Goal: Task Accomplishment & Management: Complete application form

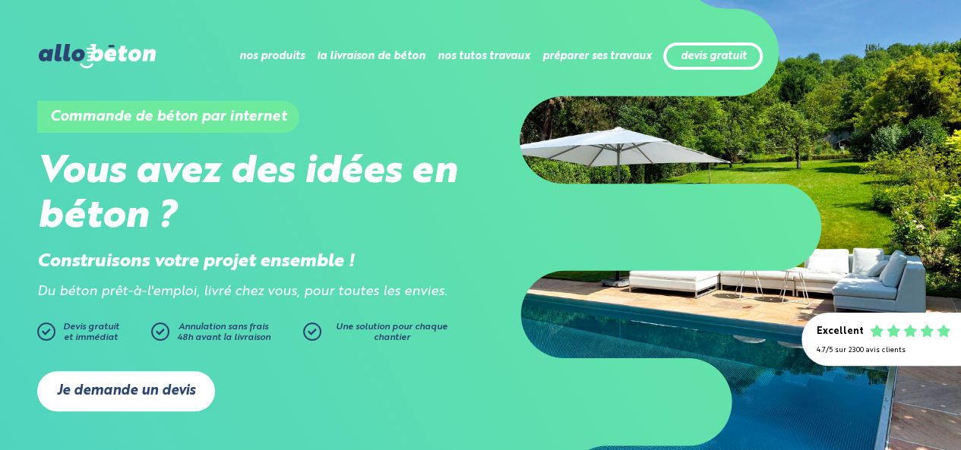
click at [169, 387] on link "Je demande un devis" at bounding box center [126, 391] width 178 height 40
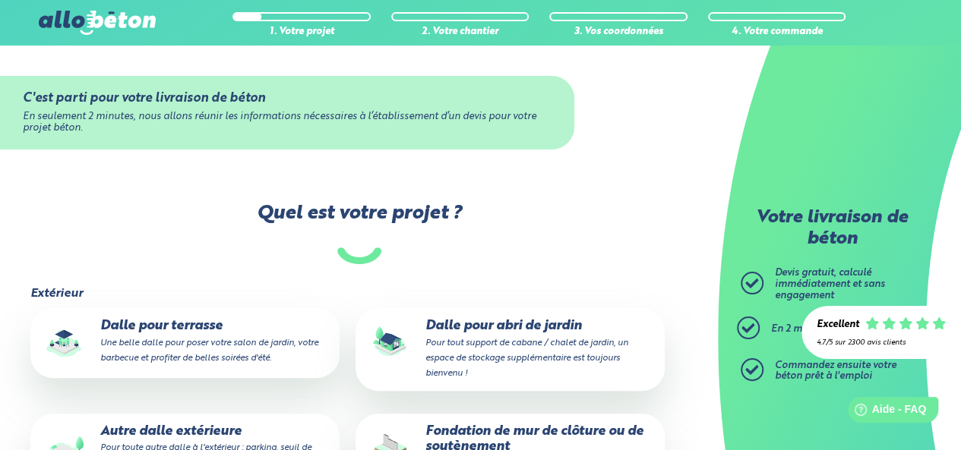
click at [203, 356] on small "Une belle dalle pour poser votre salon de jardin, votre barbecue et profiter de…" at bounding box center [209, 351] width 218 height 24
click at [0, 0] on input "Dalle pour terrasse Une belle dalle pour poser votre salon de jardin, votre bar…" at bounding box center [0, 0] width 0 height 0
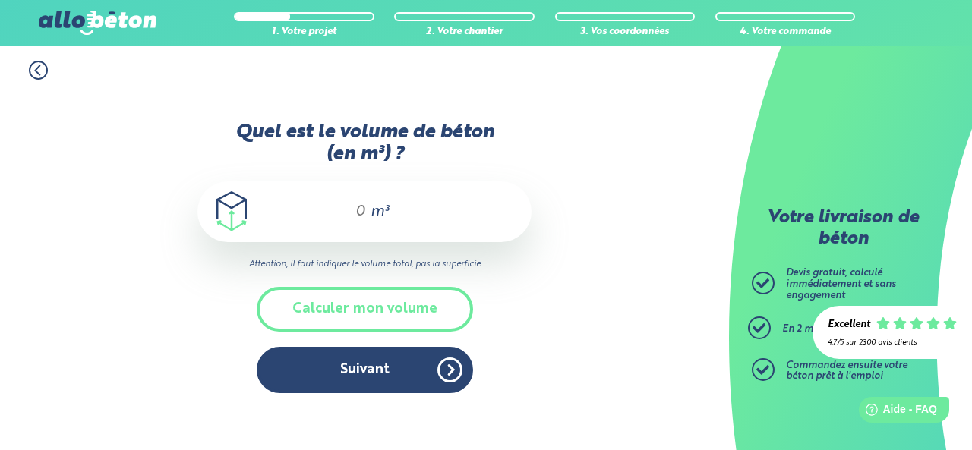
click at [368, 210] on div "m³" at bounding box center [365, 212] width 334 height 61
type input "0"
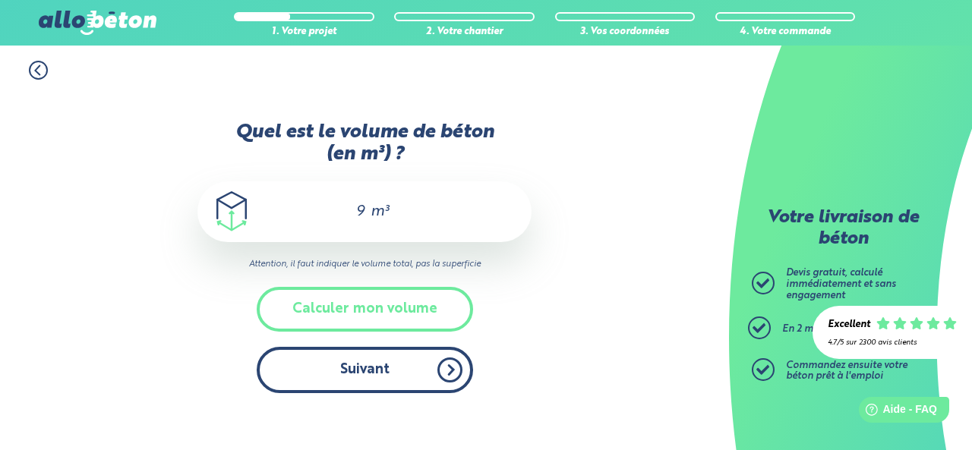
type input "9"
click at [403, 372] on button "Suivant" at bounding box center [365, 370] width 217 height 46
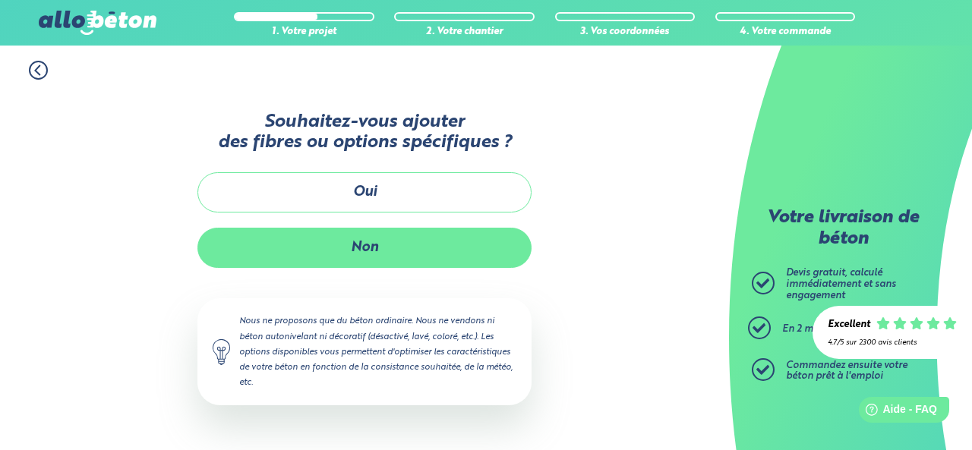
click at [431, 261] on button "Non" at bounding box center [365, 248] width 334 height 40
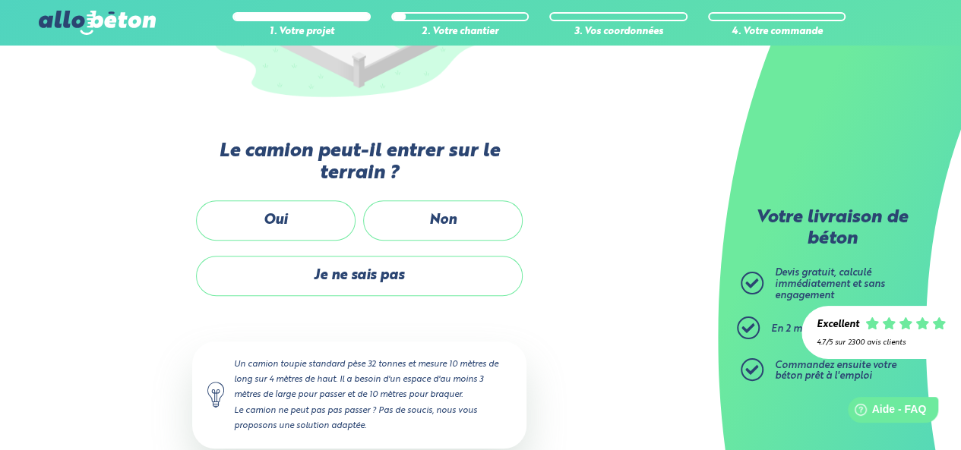
scroll to position [334, 0]
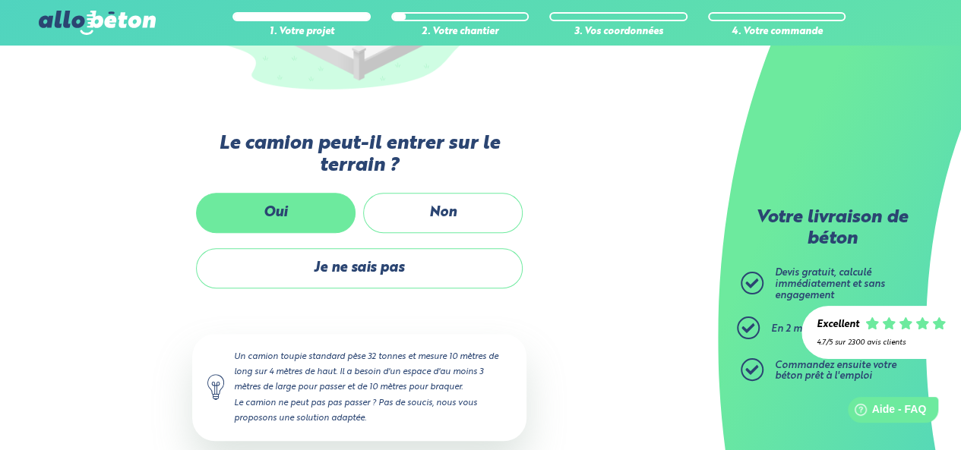
click at [331, 206] on label "Oui" at bounding box center [276, 213] width 160 height 40
click at [0, 0] on input "Oui" at bounding box center [0, 0] width 0 height 0
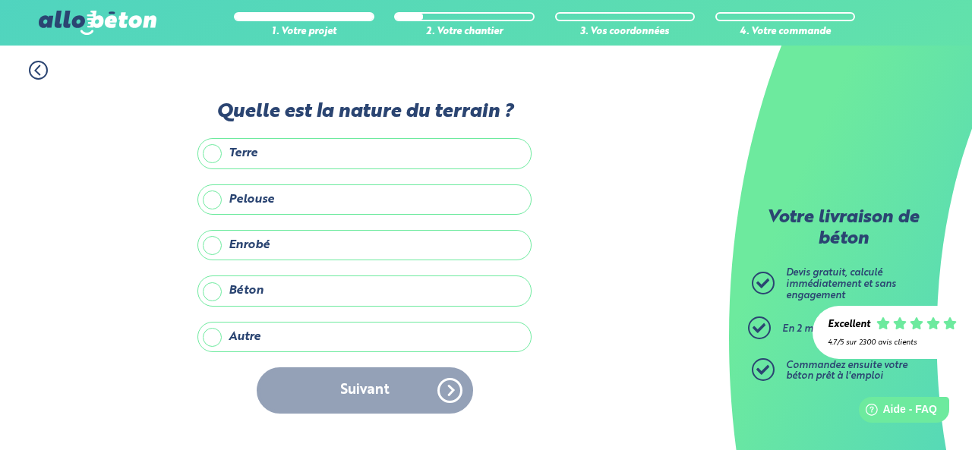
click at [282, 292] on label "Béton" at bounding box center [365, 291] width 334 height 30
click at [0, 0] on input "Béton" at bounding box center [0, 0] width 0 height 0
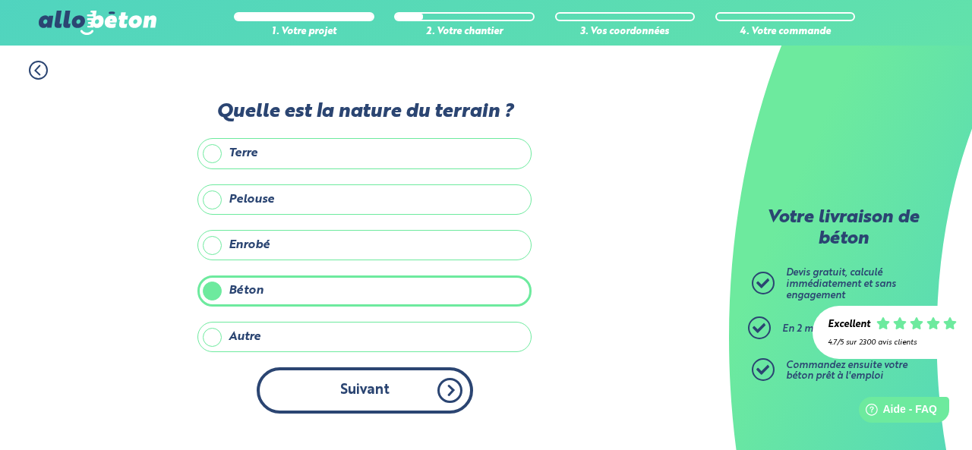
click at [362, 380] on button "Suivant" at bounding box center [365, 391] width 217 height 46
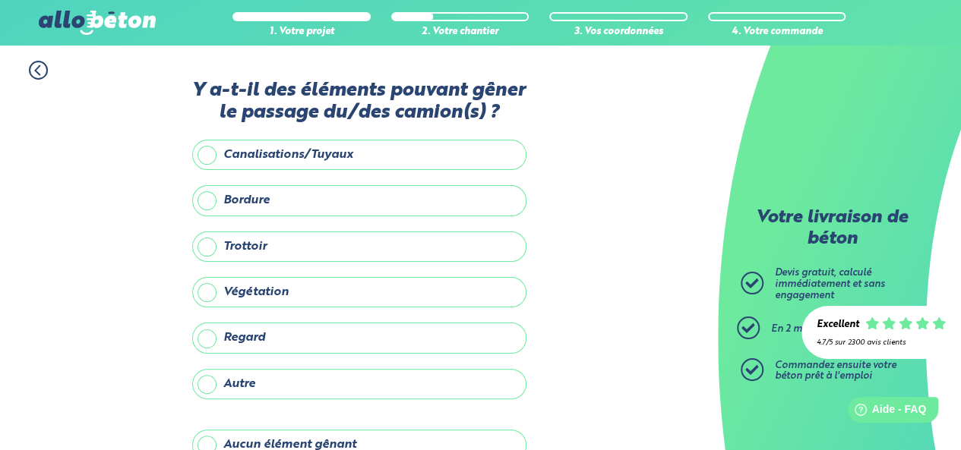
click at [553, 321] on div "1. Votre projet 2. Votre chantier 3. Vos coordonnées 4. Votre commande Y a-t-il…" at bounding box center [359, 292] width 718 height 492
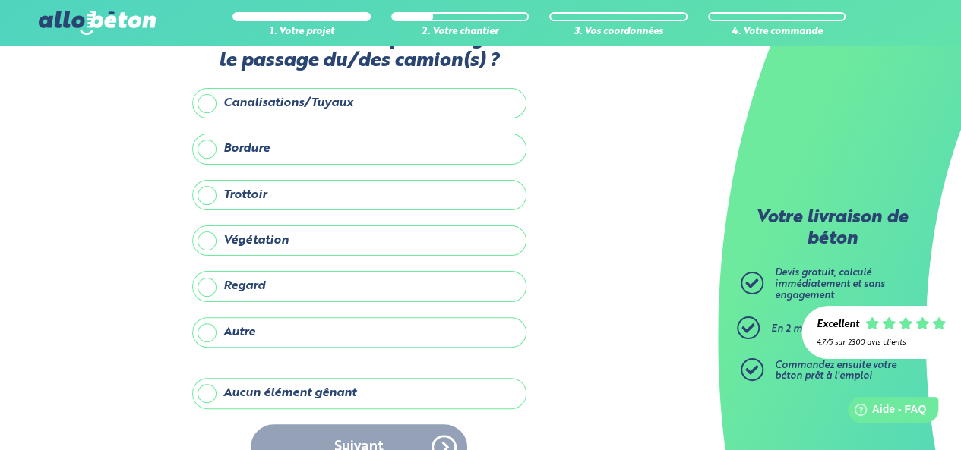
scroll to position [68, 0]
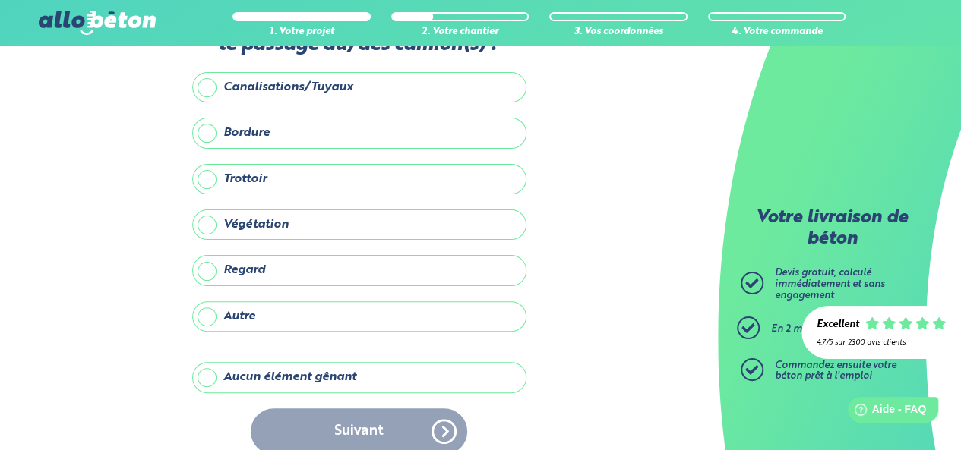
click at [413, 374] on label "Aucun élément gênant" at bounding box center [359, 377] width 334 height 30
click at [0, 0] on input "Aucun élément gênant" at bounding box center [0, 0] width 0 height 0
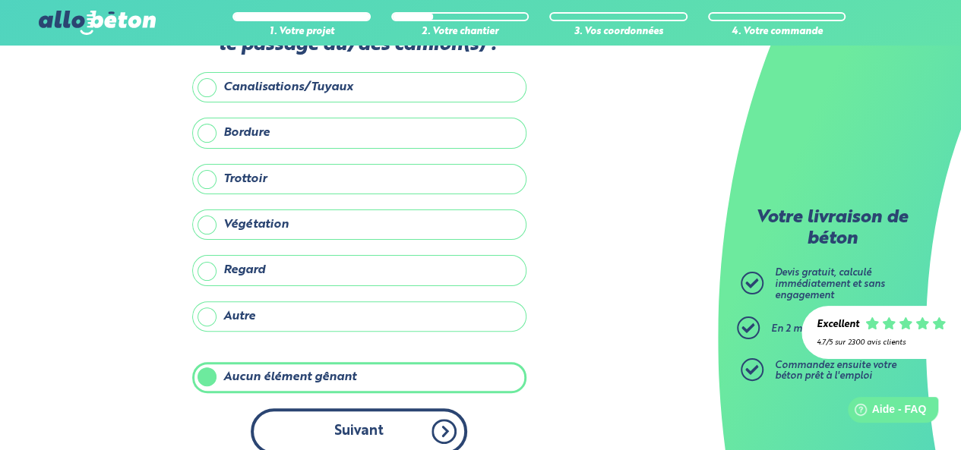
click at [403, 423] on button "Suivant" at bounding box center [359, 432] width 217 height 46
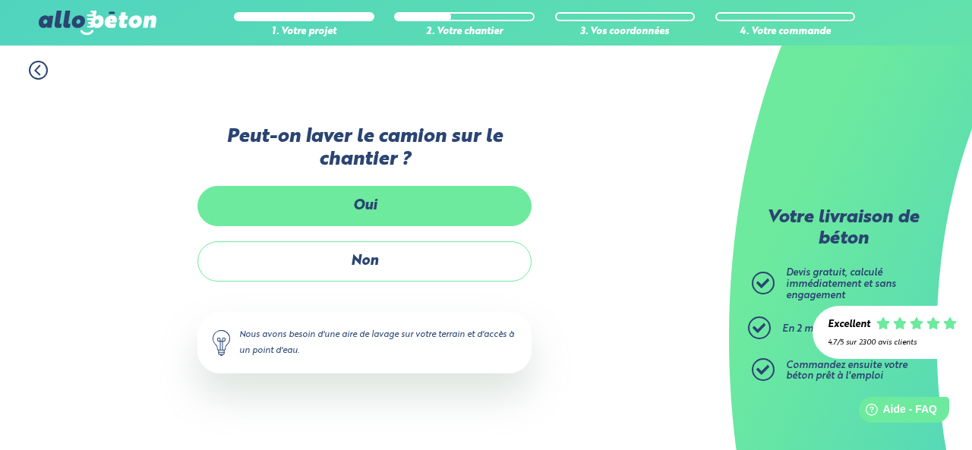
click at [428, 221] on label "Oui" at bounding box center [365, 206] width 334 height 40
click at [0, 0] on input "Oui" at bounding box center [0, 0] width 0 height 0
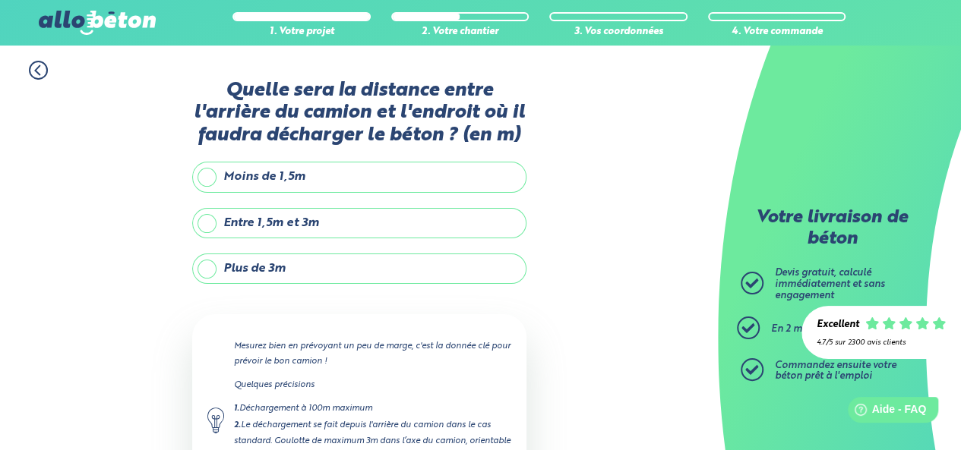
click at [387, 270] on label "Plus de 3m" at bounding box center [359, 269] width 334 height 30
click at [0, 0] on input "Plus de 3m" at bounding box center [0, 0] width 0 height 0
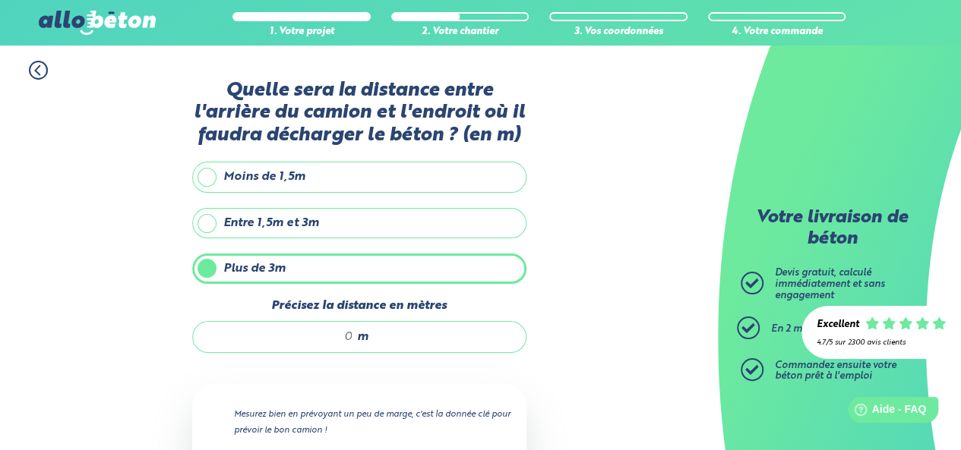
click at [349, 333] on input "Précisez la distance en mètres" at bounding box center [280, 337] width 145 height 15
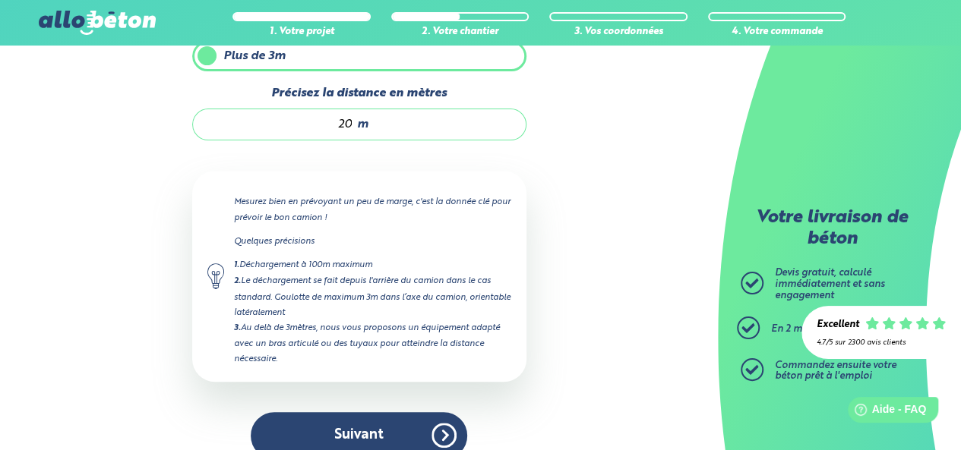
scroll to position [232, 0]
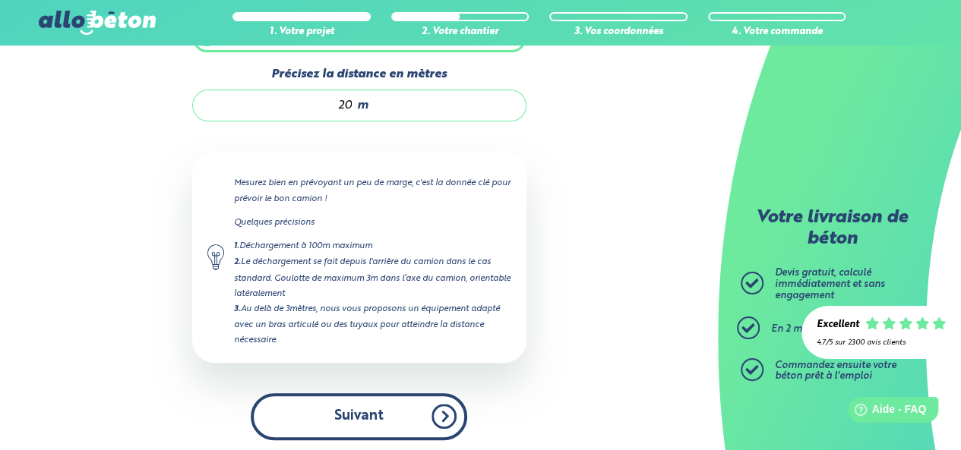
type input "20"
click at [412, 408] on button "Suivant" at bounding box center [359, 417] width 217 height 46
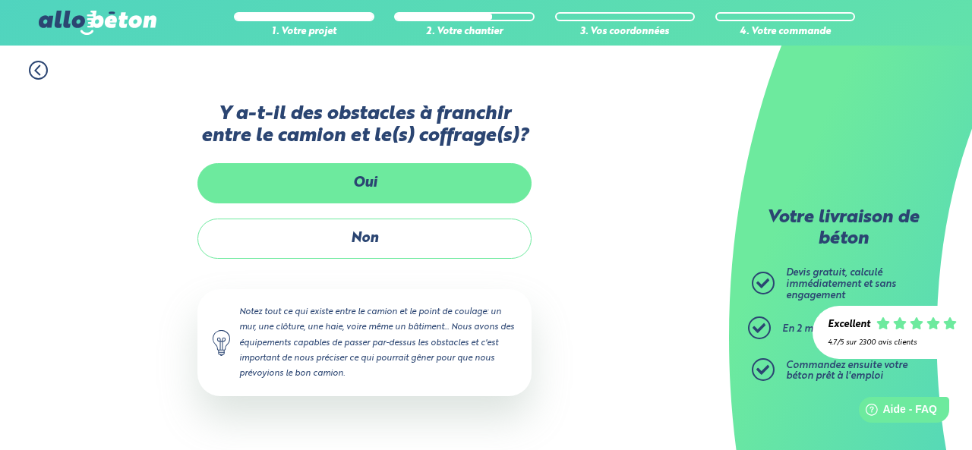
click at [426, 194] on label "Oui" at bounding box center [365, 183] width 334 height 40
click at [0, 0] on input "Oui" at bounding box center [0, 0] width 0 height 0
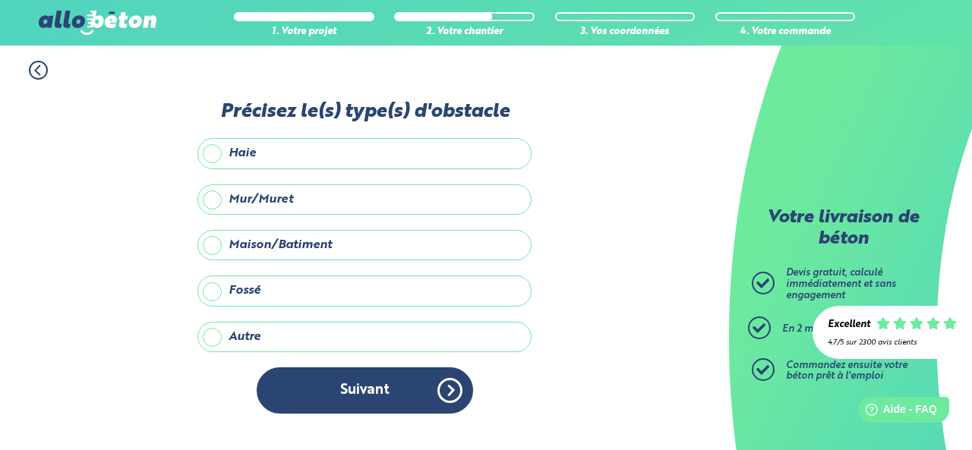
click at [318, 248] on label "Maison/Batiment" at bounding box center [365, 245] width 334 height 30
click at [0, 0] on input "Maison/Batiment" at bounding box center [0, 0] width 0 height 0
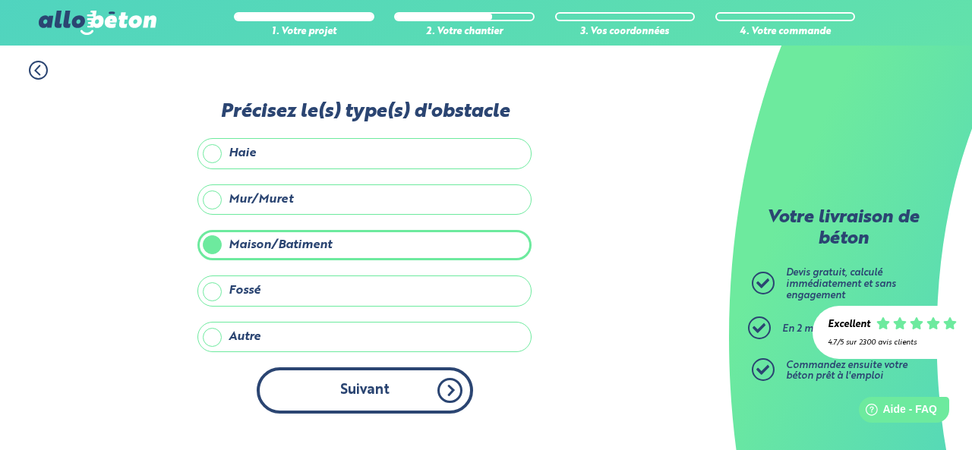
click at [383, 385] on button "Suivant" at bounding box center [365, 391] width 217 height 46
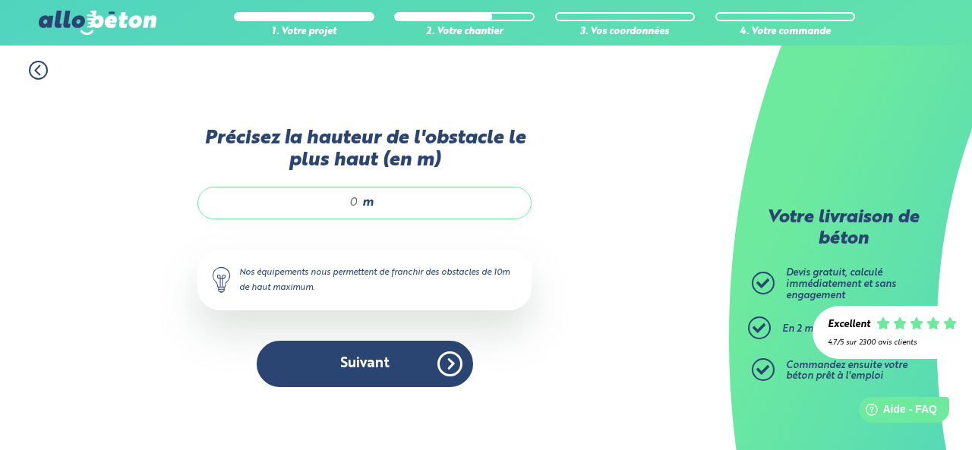
click at [361, 209] on div "m" at bounding box center [365, 203] width 334 height 32
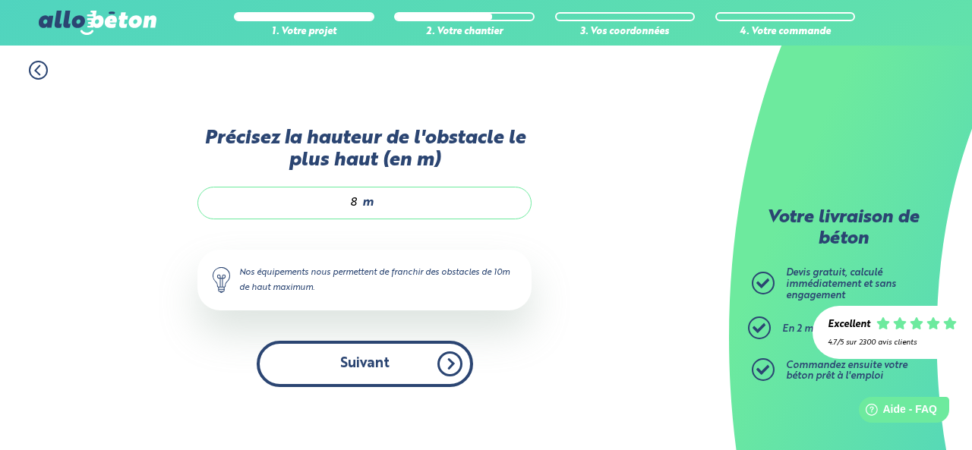
type input "8"
click at [401, 371] on button "Suivant" at bounding box center [365, 364] width 217 height 46
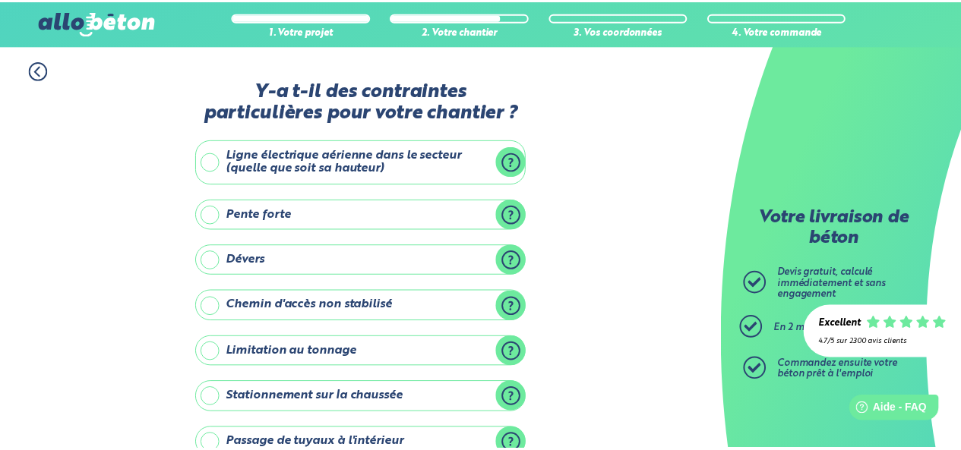
scroll to position [249, 0]
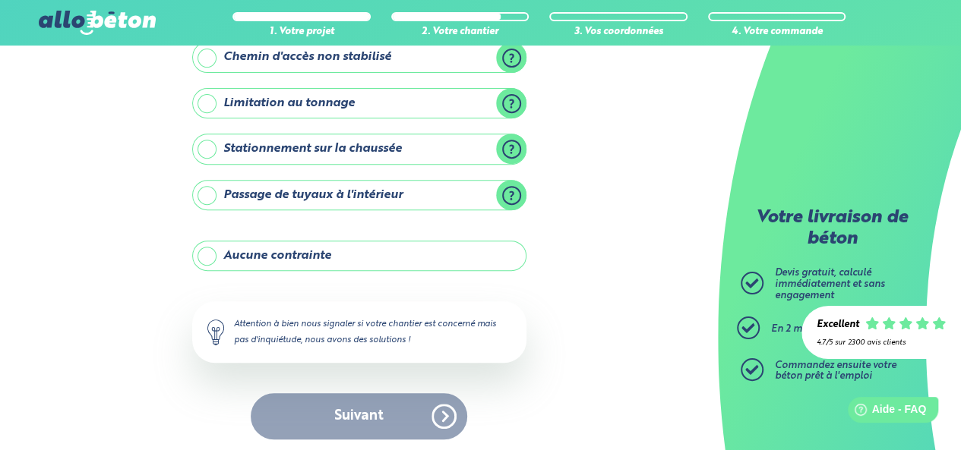
click at [406, 254] on label "Aucune contrainte" at bounding box center [359, 256] width 334 height 30
click at [0, 0] on input "Aucune contrainte" at bounding box center [0, 0] width 0 height 0
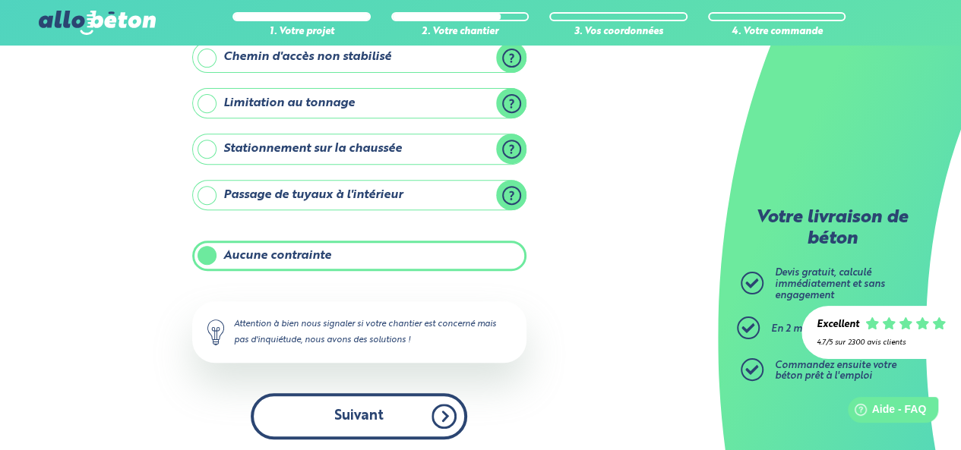
click at [415, 403] on button "Suivant" at bounding box center [359, 417] width 217 height 46
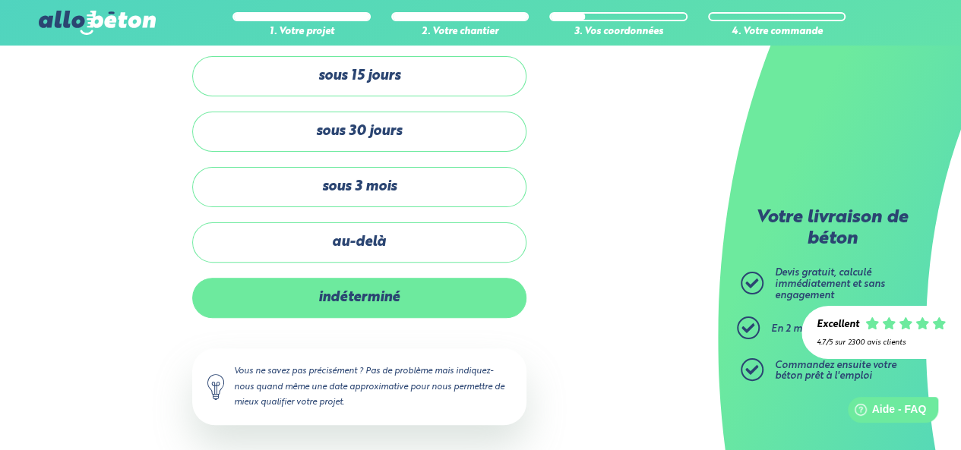
click at [406, 299] on label "indéterminé" at bounding box center [359, 298] width 334 height 40
click at [0, 0] on input "indéterminé" at bounding box center [0, 0] width 0 height 0
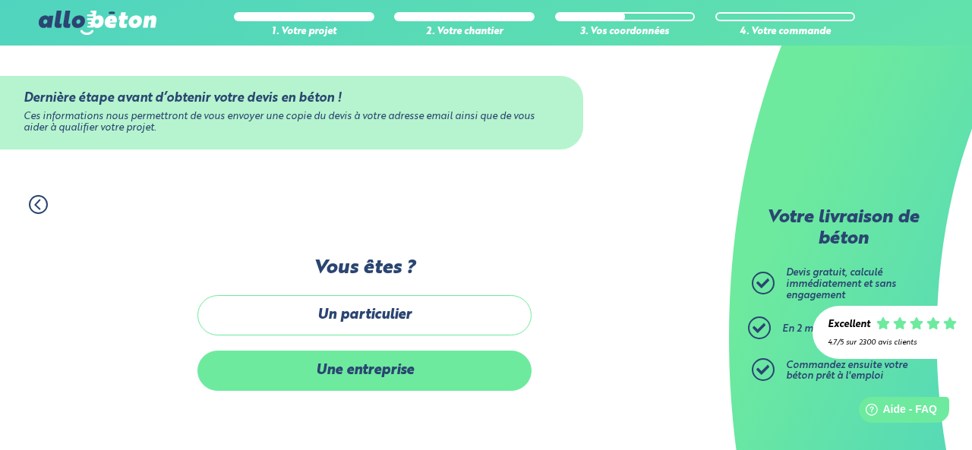
click at [411, 361] on label "Une entreprise" at bounding box center [365, 371] width 334 height 40
click at [0, 0] on input "Une entreprise" at bounding box center [0, 0] width 0 height 0
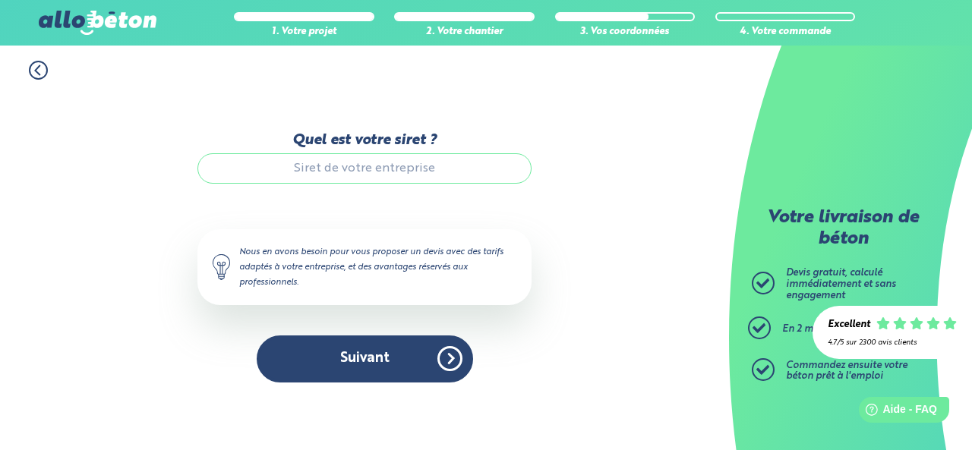
click at [409, 175] on input "Quel est votre siret ?" at bounding box center [365, 168] width 334 height 30
type input "91876052100016"
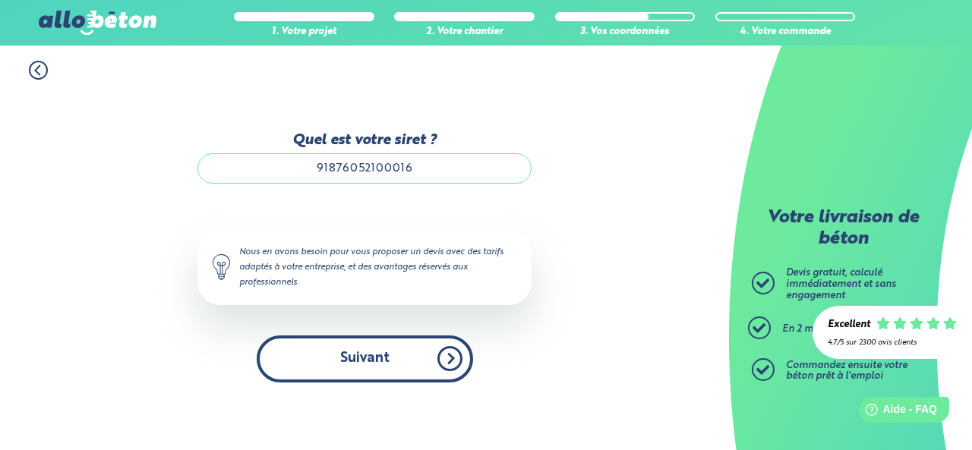
click at [384, 358] on button "Suivant" at bounding box center [365, 359] width 217 height 46
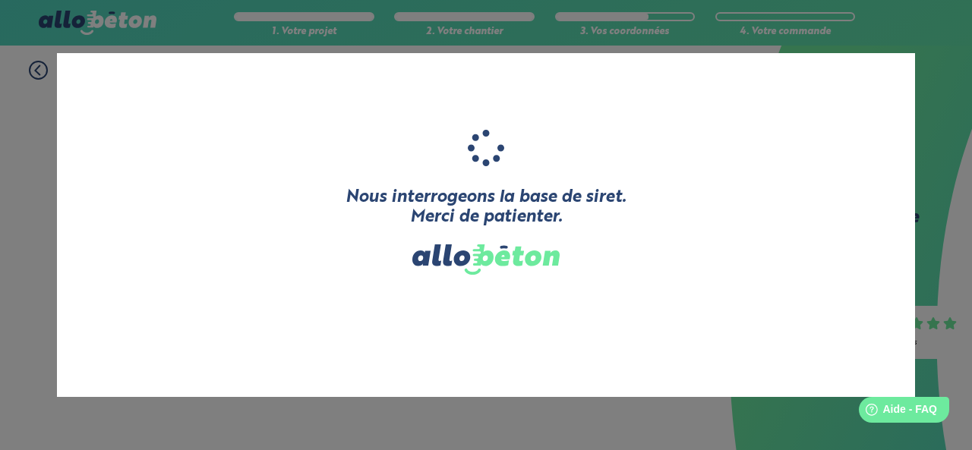
type input "EMT45"
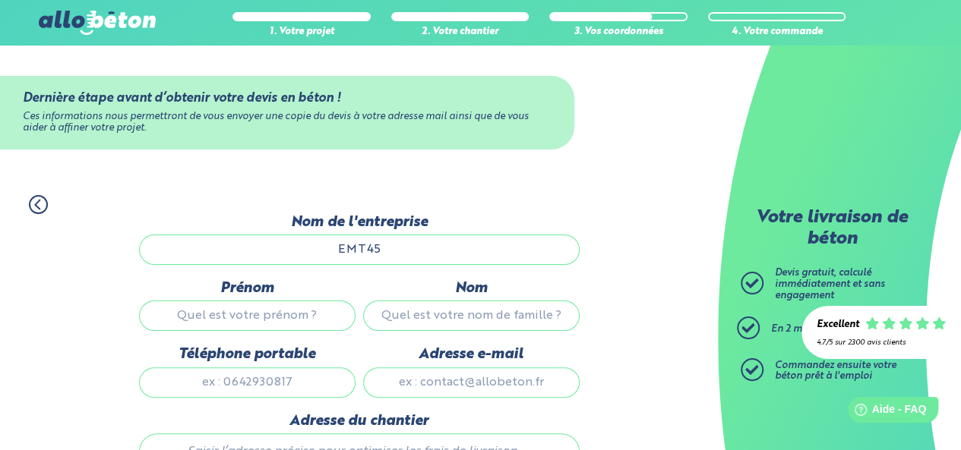
click at [281, 324] on input "Prénom" at bounding box center [247, 316] width 217 height 30
type input "Tom"
click at [498, 323] on input "Nom" at bounding box center [471, 316] width 217 height 30
type input "Goueffon"
click at [263, 385] on input "Téléphone portable" at bounding box center [247, 383] width 217 height 30
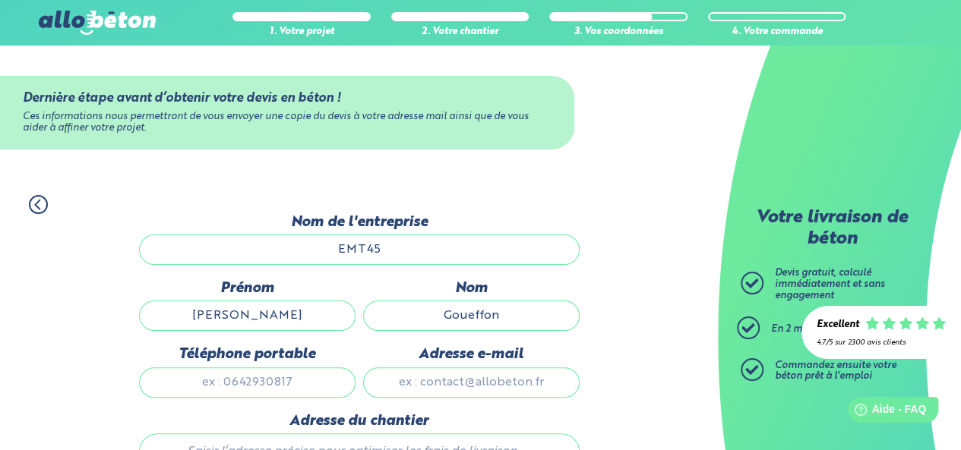
type input "0640901698"
click at [486, 382] on input "Adresse e-mail" at bounding box center [471, 383] width 217 height 30
type input "emt45130@gmail.com"
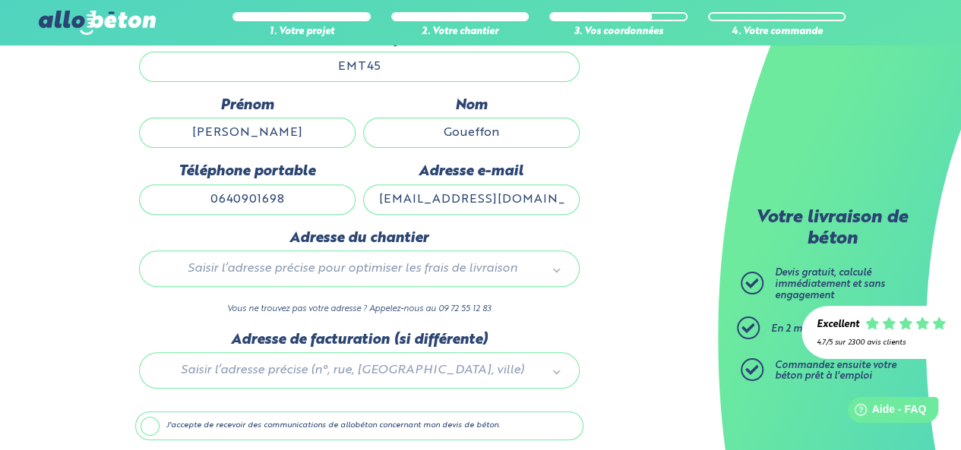
scroll to position [192, 0]
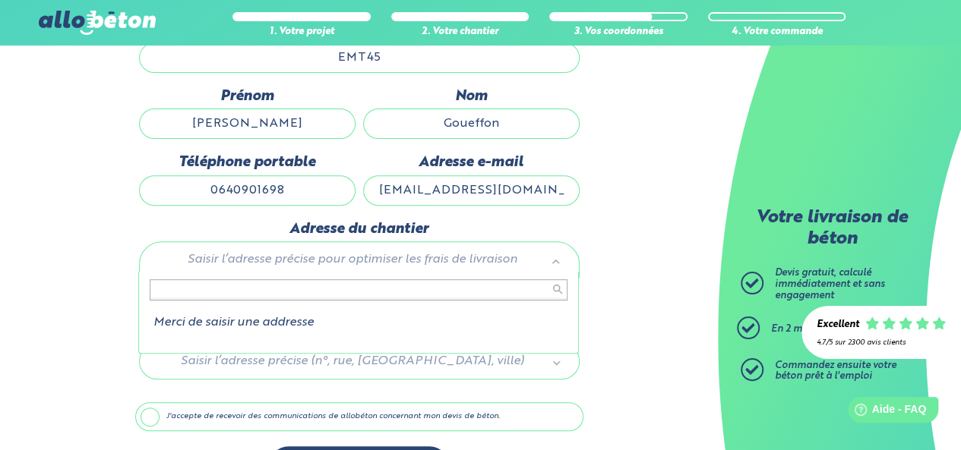
type input "3"
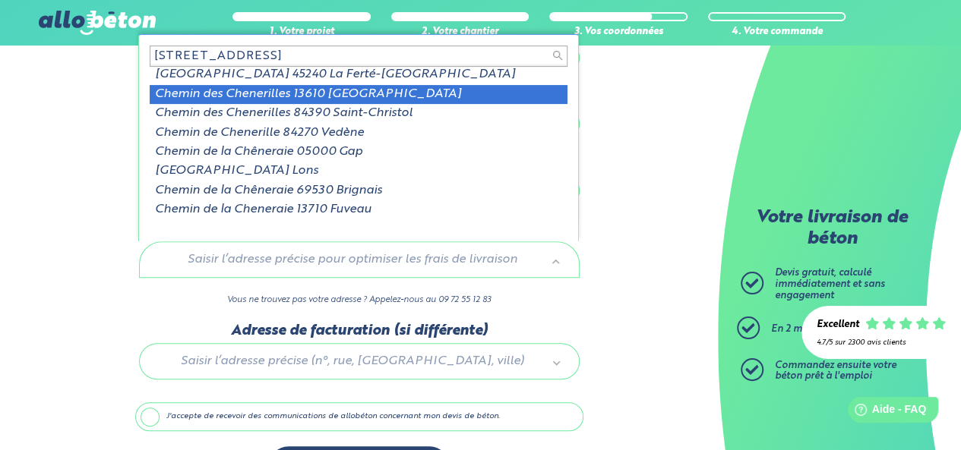
scroll to position [0, 0]
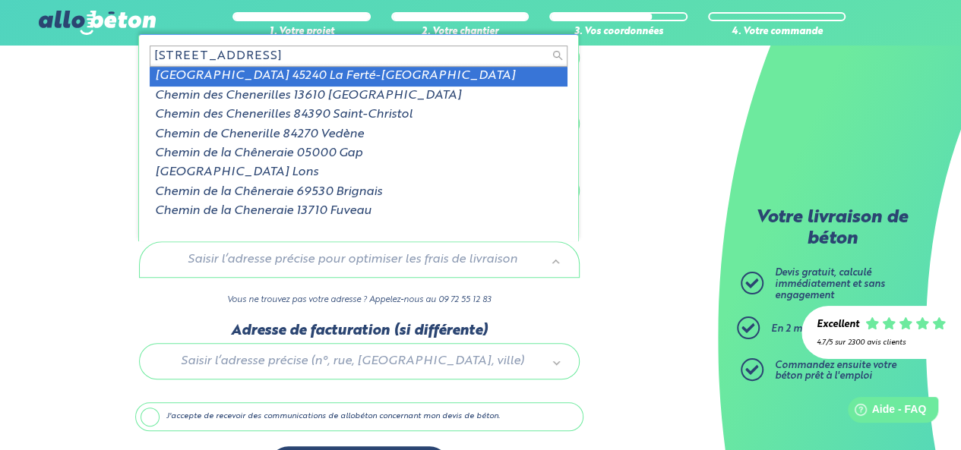
type input "23 chemin des cheneries"
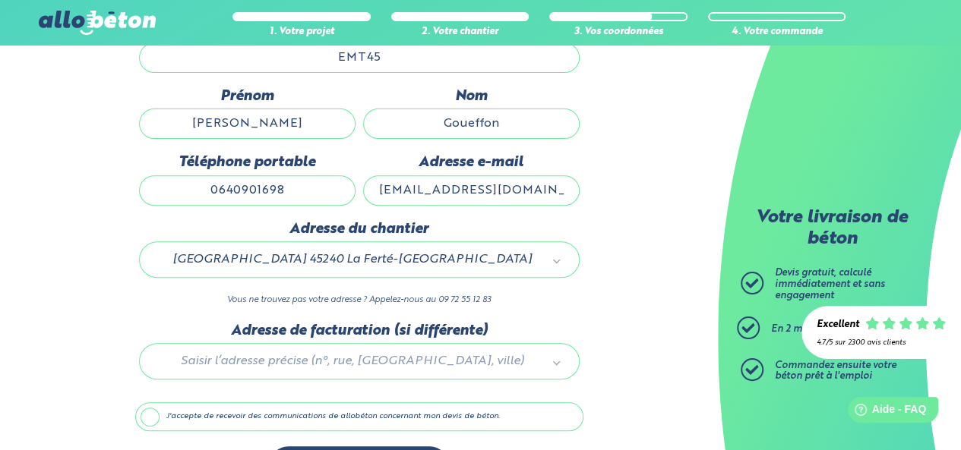
click at [526, 409] on label "J'accepte de recevoir des communications de allobéton concernant mon devis de b…" at bounding box center [359, 417] width 448 height 29
click at [0, 0] on input "J'accepte de recevoir des communications de allobéton concernant mon devis de b…" at bounding box center [0, 0] width 0 height 0
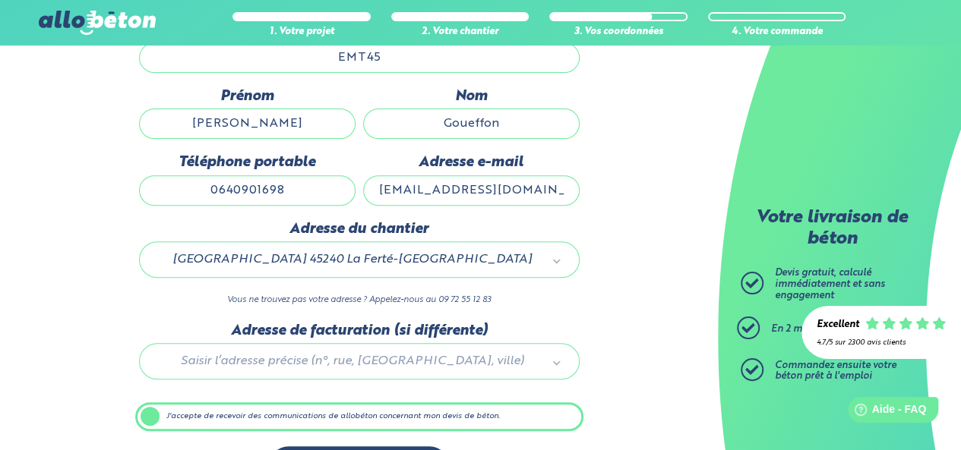
click at [957, 444] on div "Votre livraison de béton Devis gratuit, calculé immédiatement et sans engagemen…" at bounding box center [839, 225] width 243 height 450
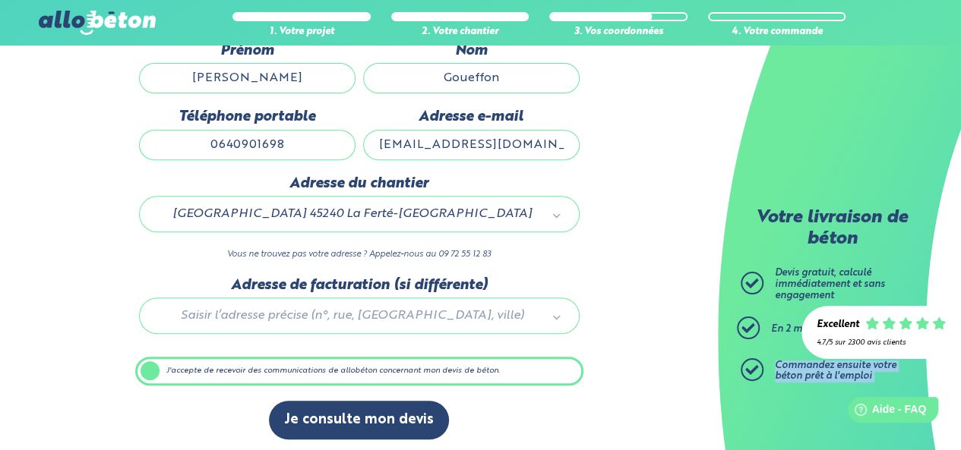
scroll to position [239, 0]
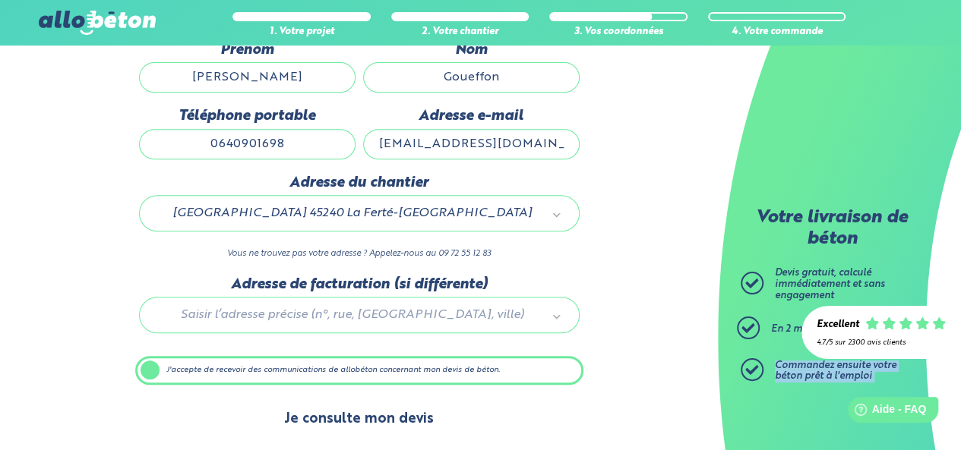
click at [365, 419] on button "Je consulte mon devis" at bounding box center [359, 419] width 180 height 39
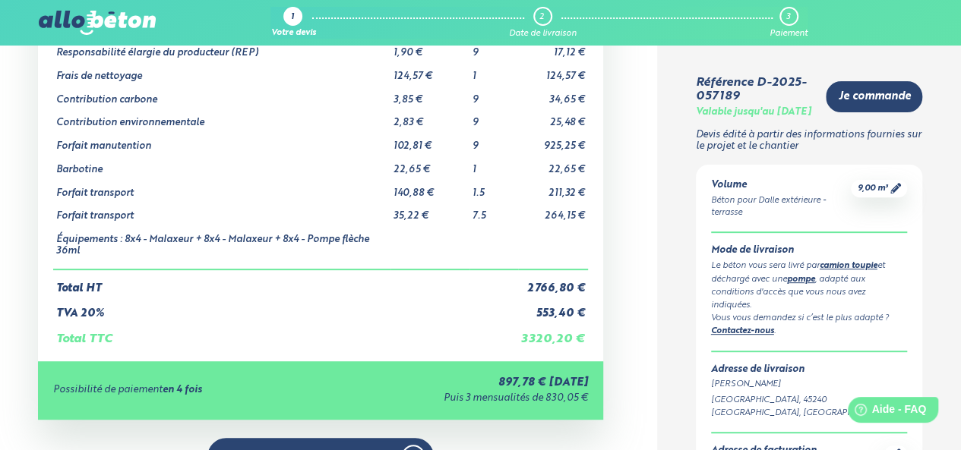
scroll to position [182, 0]
